Goal: Task Accomplishment & Management: Use online tool/utility

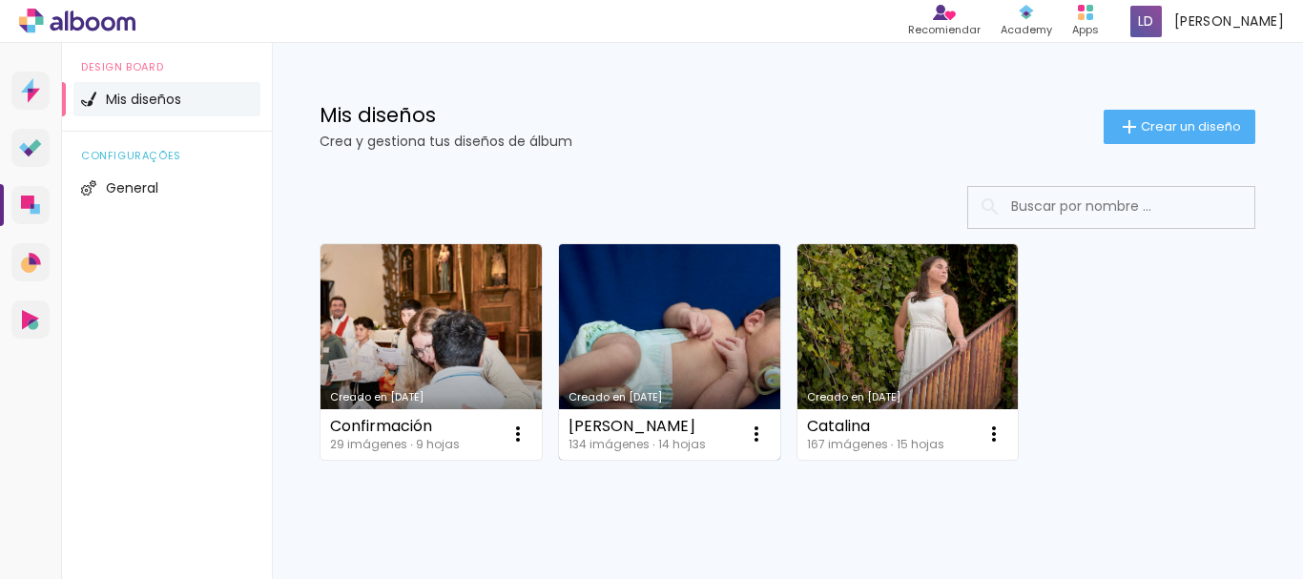
click at [651, 318] on link "Creado en [DATE]" at bounding box center [669, 352] width 221 height 216
